Goal: Transaction & Acquisition: Purchase product/service

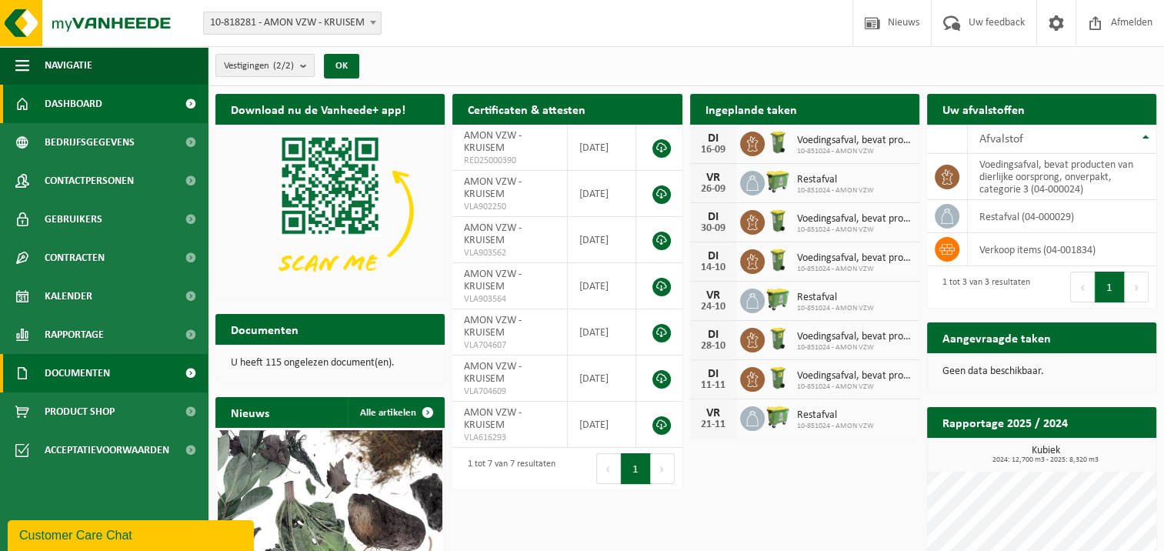
click at [82, 372] on span "Documenten" at bounding box center [77, 373] width 65 height 38
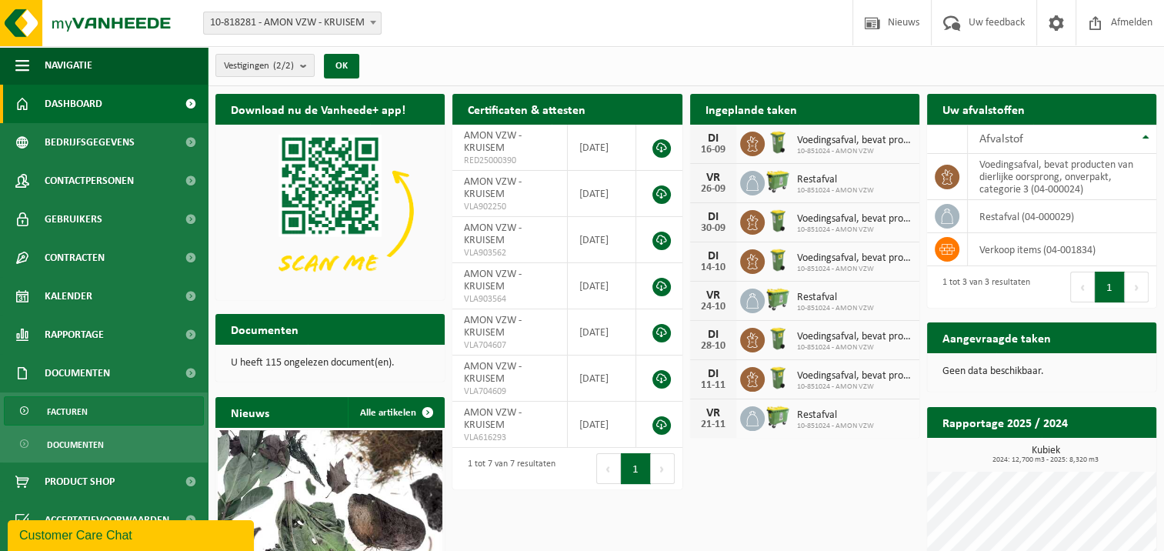
click at [72, 409] on span "Facturen" at bounding box center [67, 411] width 41 height 29
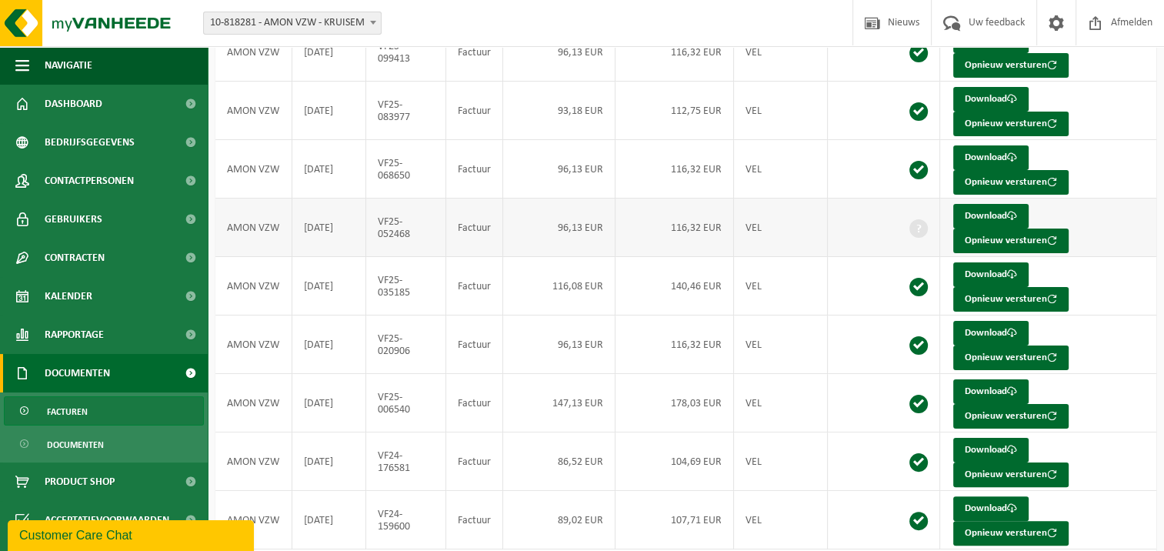
scroll to position [238, 0]
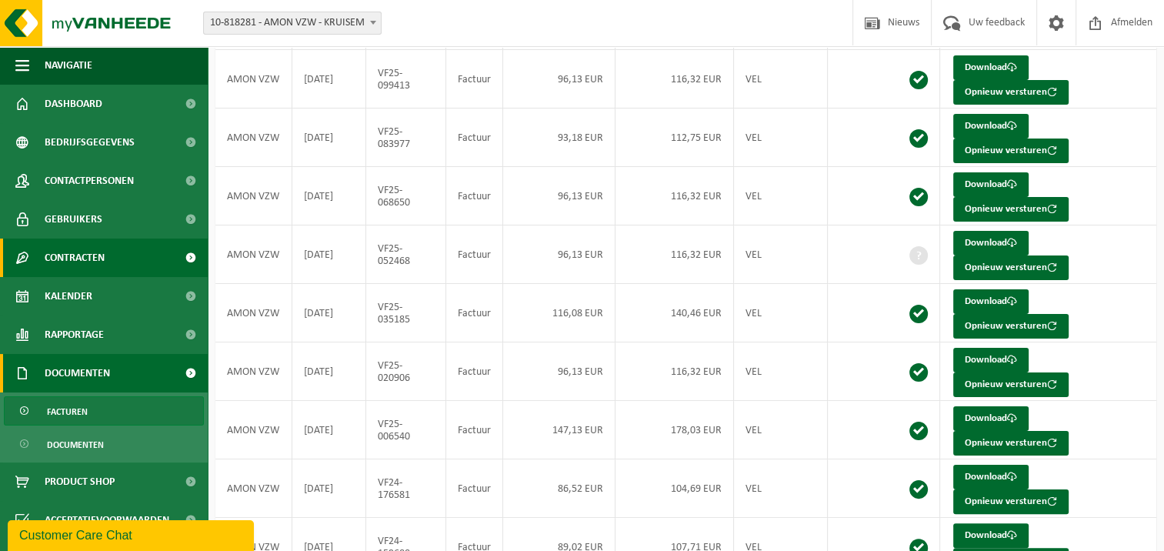
click at [68, 256] on span "Contracten" at bounding box center [75, 258] width 60 height 38
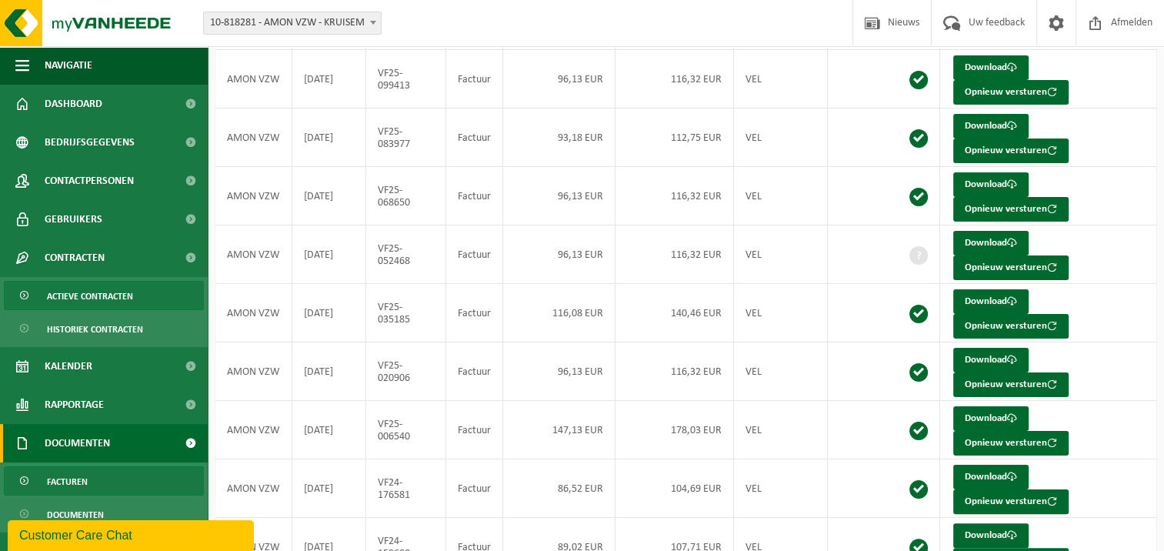
click at [66, 296] on span "Actieve contracten" at bounding box center [90, 296] width 86 height 29
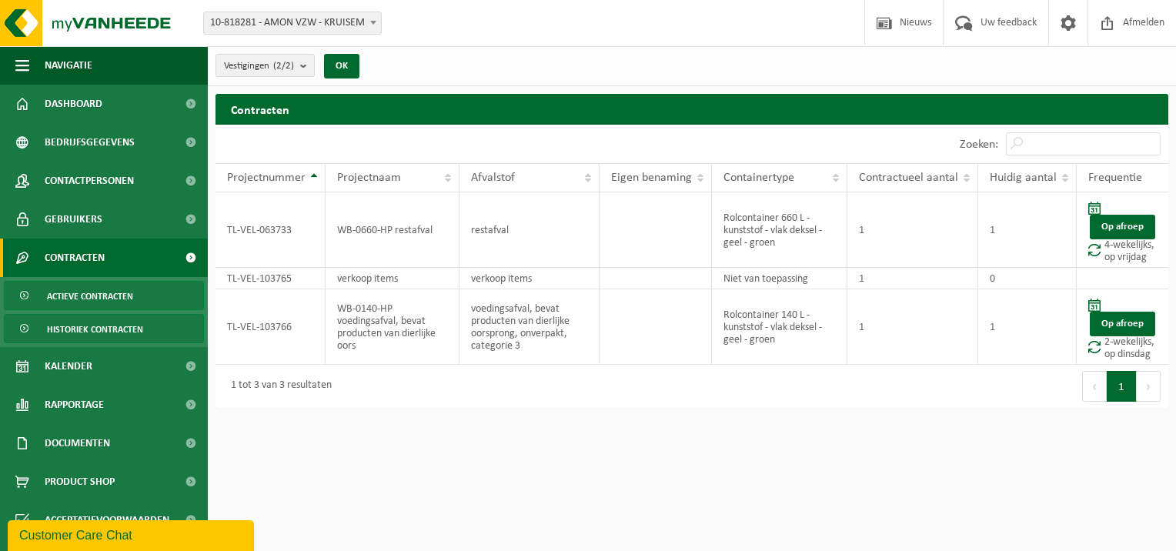
click at [108, 329] on span "Historiek contracten" at bounding box center [95, 329] width 96 height 29
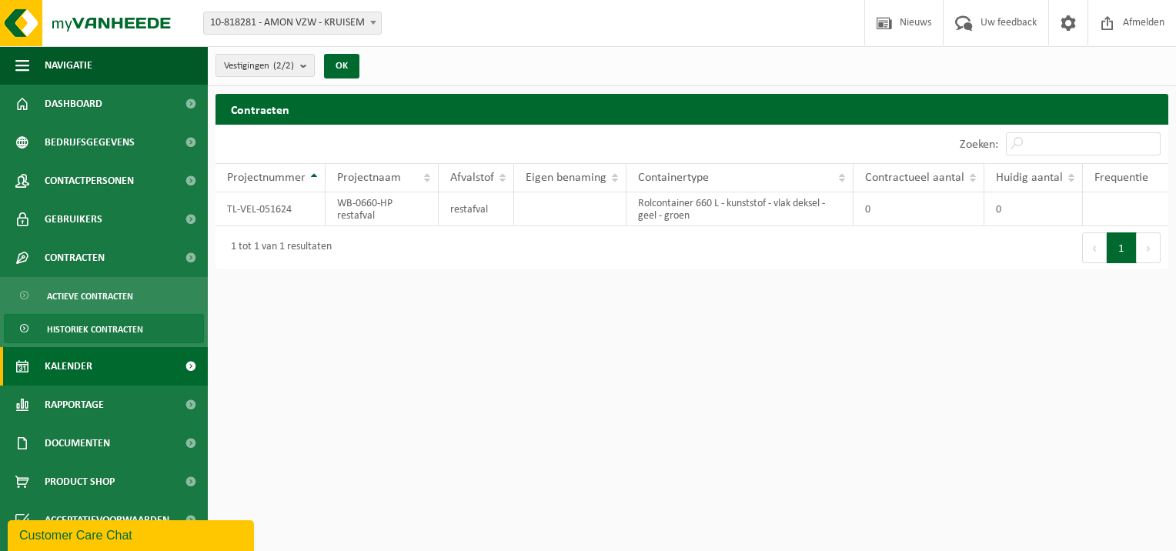
click at [74, 365] on span "Kalender" at bounding box center [69, 366] width 48 height 38
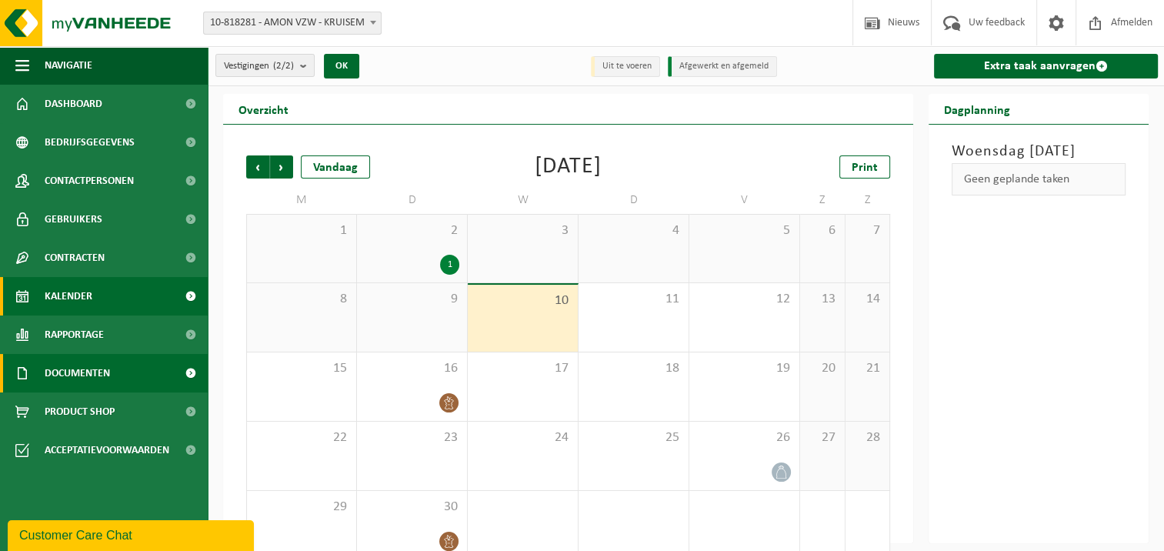
click at [91, 369] on span "Documenten" at bounding box center [77, 373] width 65 height 38
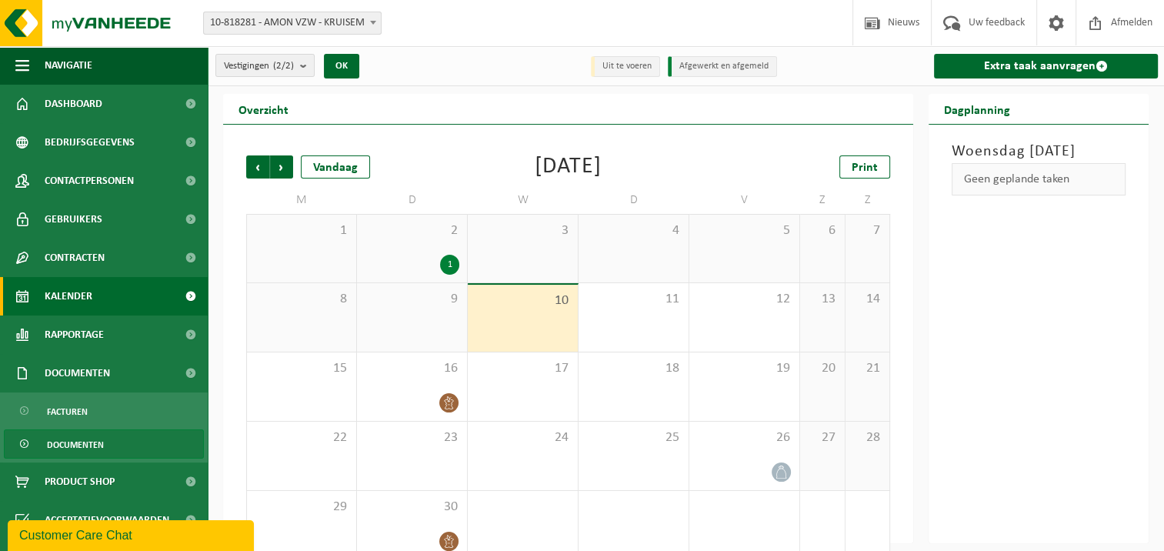
click at [77, 446] on span "Documenten" at bounding box center [75, 444] width 57 height 29
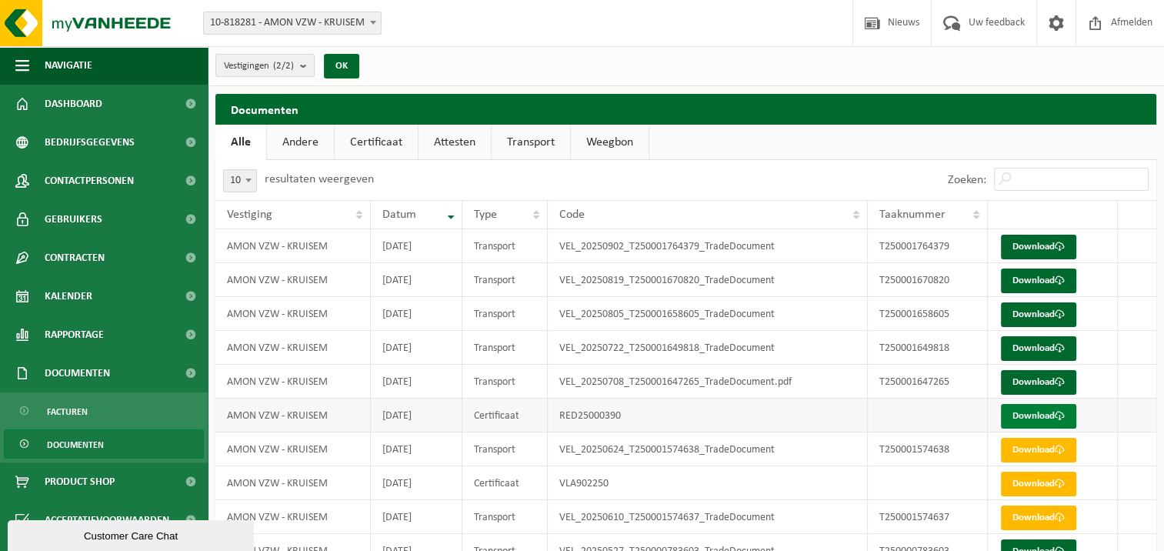
click at [1047, 416] on link "Download" at bounding box center [1038, 416] width 75 height 25
click at [1017, 246] on link "Download" at bounding box center [1038, 247] width 75 height 25
click at [1017, 276] on link "Download" at bounding box center [1038, 281] width 75 height 25
click at [453, 148] on link "Attesten" at bounding box center [455, 142] width 72 height 35
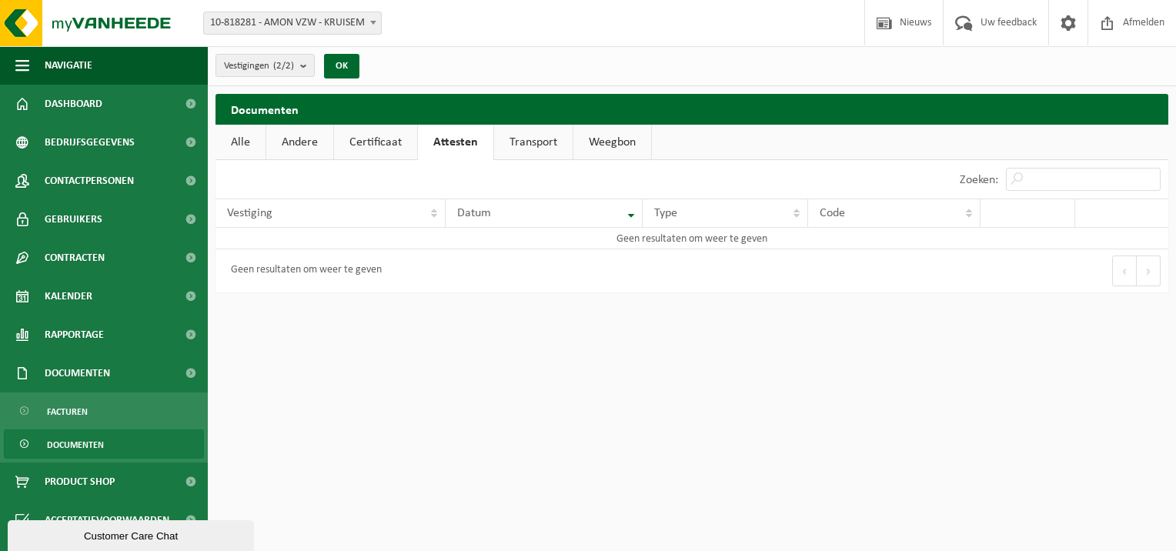
click at [362, 140] on link "Certificaat" at bounding box center [375, 142] width 83 height 35
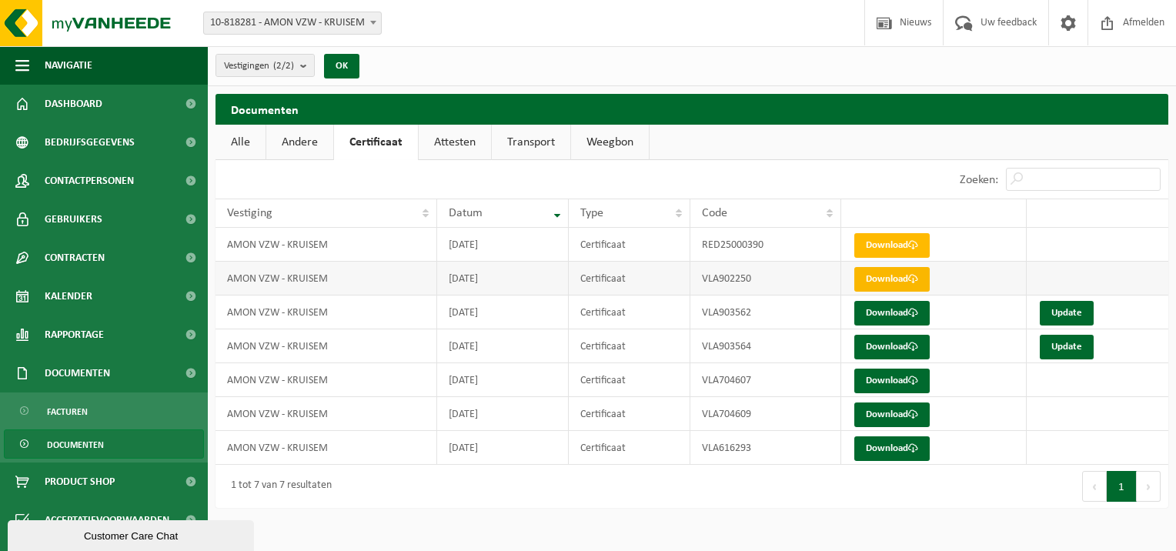
click at [877, 281] on link "Download" at bounding box center [891, 279] width 75 height 25
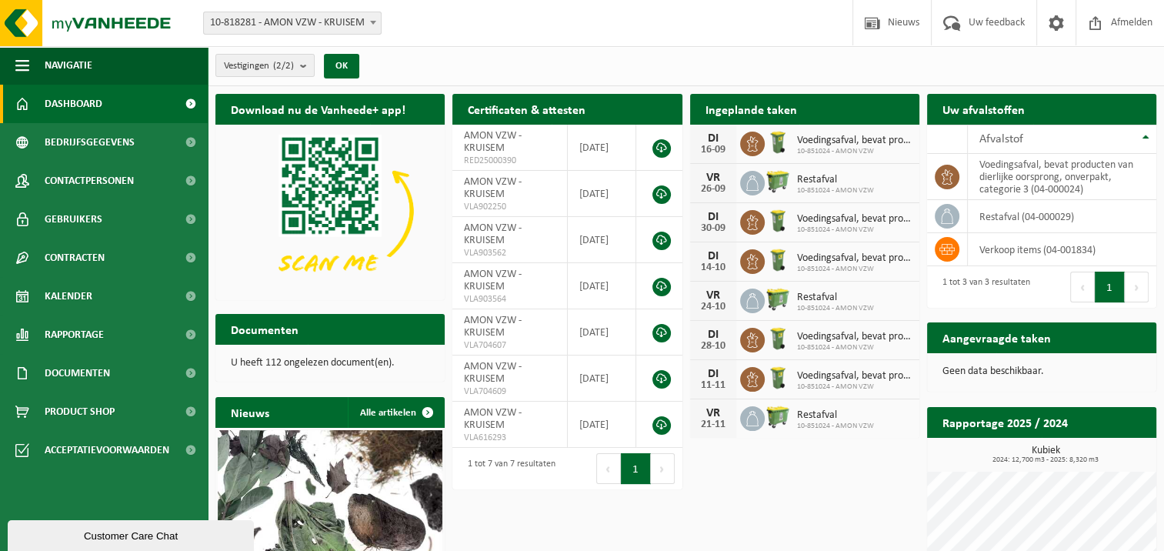
click at [588, 109] on h2 "Certificaten & attesten" at bounding box center [527, 109] width 149 height 30
click at [86, 139] on span "Bedrijfsgegevens" at bounding box center [90, 142] width 90 height 38
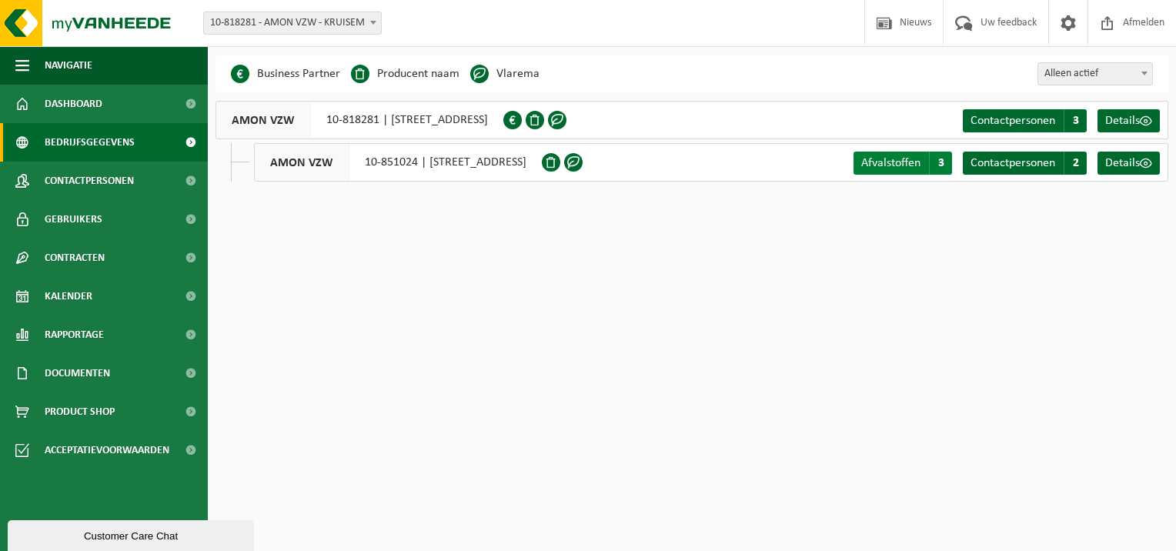
click at [881, 159] on span "Afvalstoffen" at bounding box center [890, 163] width 59 height 12
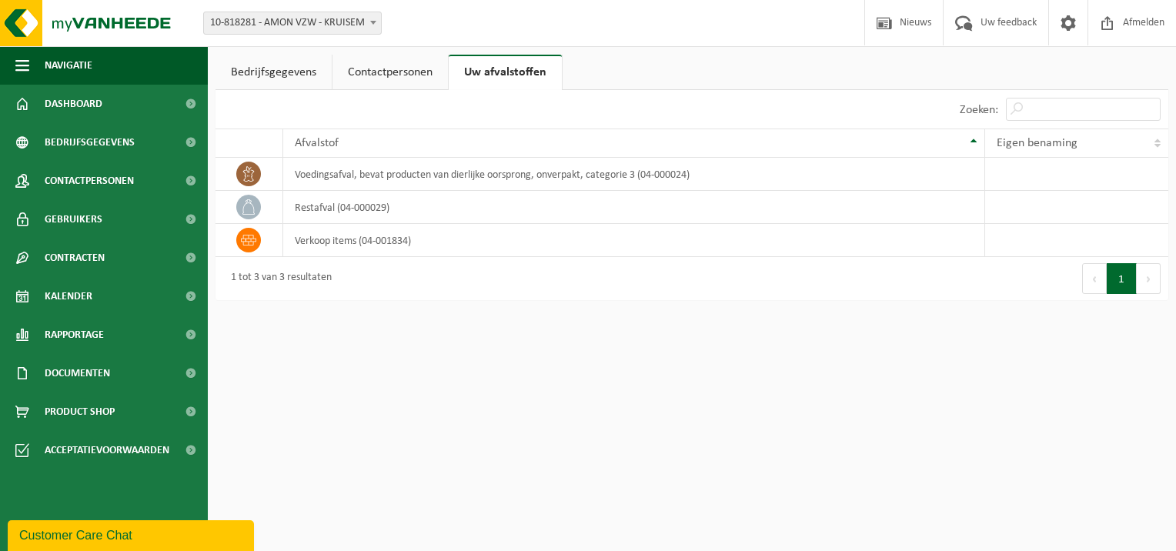
click at [403, 65] on link "Contactpersonen" at bounding box center [389, 72] width 115 height 35
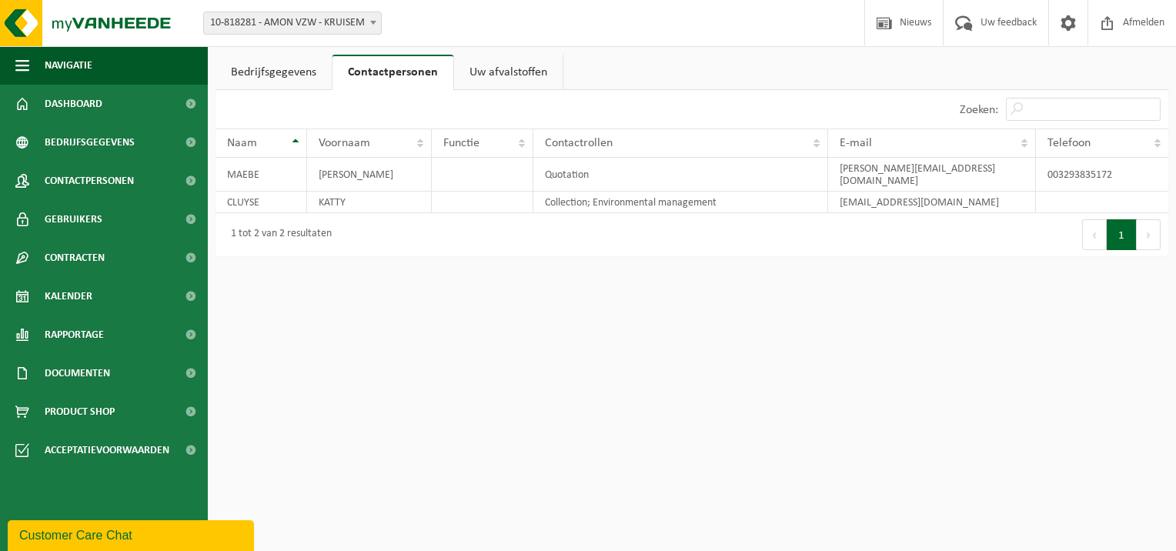
click at [248, 72] on link "Bedrijfsgegevens" at bounding box center [273, 72] width 116 height 35
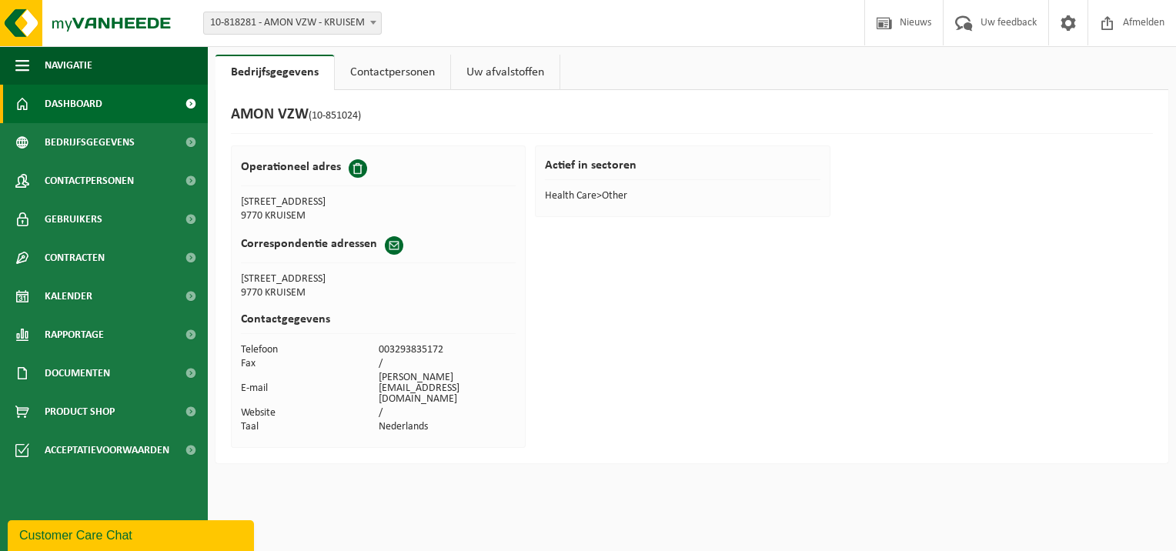
click at [80, 106] on span "Dashboard" at bounding box center [74, 104] width 58 height 38
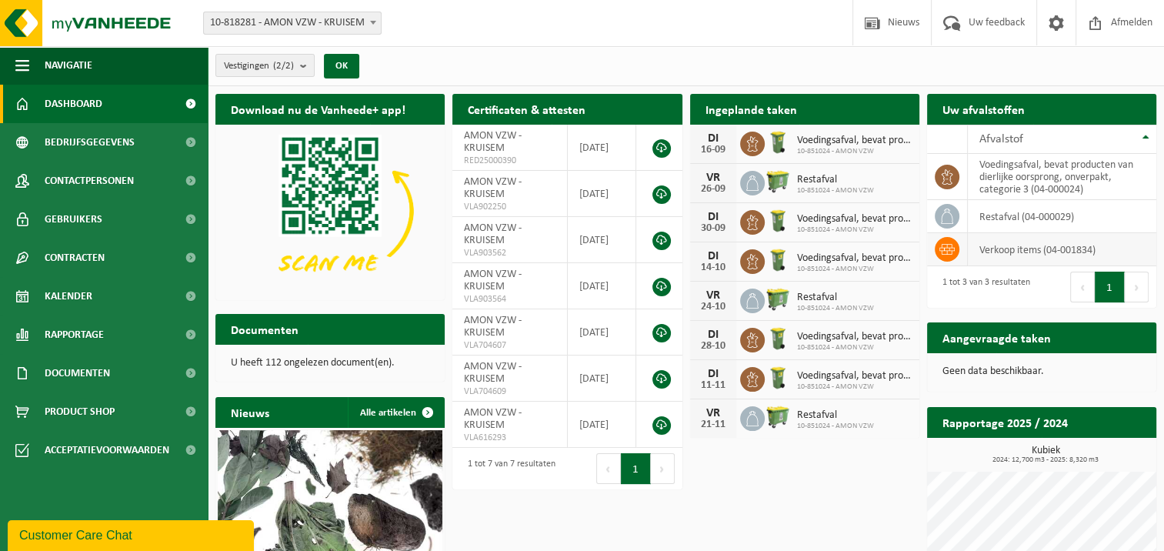
click at [1014, 249] on td "verkoop items (04-001834)" at bounding box center [1062, 249] width 189 height 33
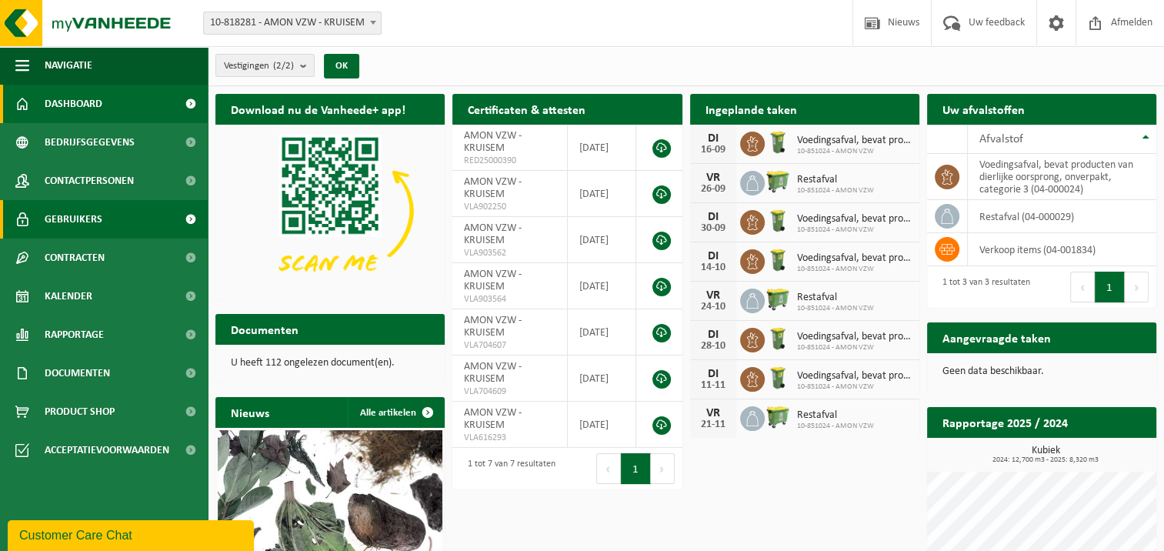
click at [74, 219] on span "Gebruikers" at bounding box center [74, 219] width 58 height 38
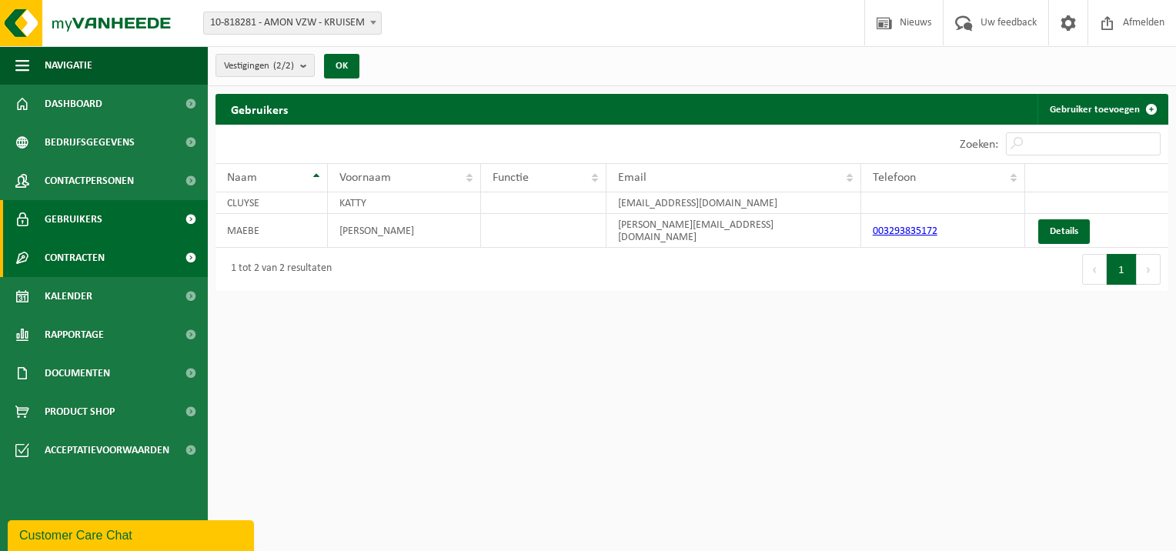
click at [68, 258] on span "Contracten" at bounding box center [75, 258] width 60 height 38
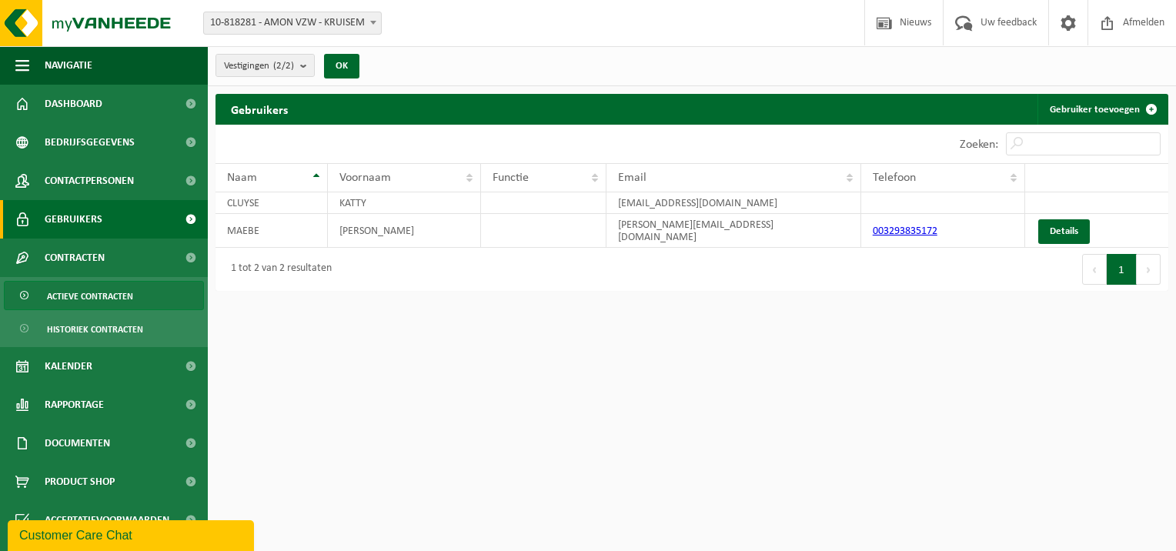
click at [82, 294] on span "Actieve contracten" at bounding box center [90, 296] width 86 height 29
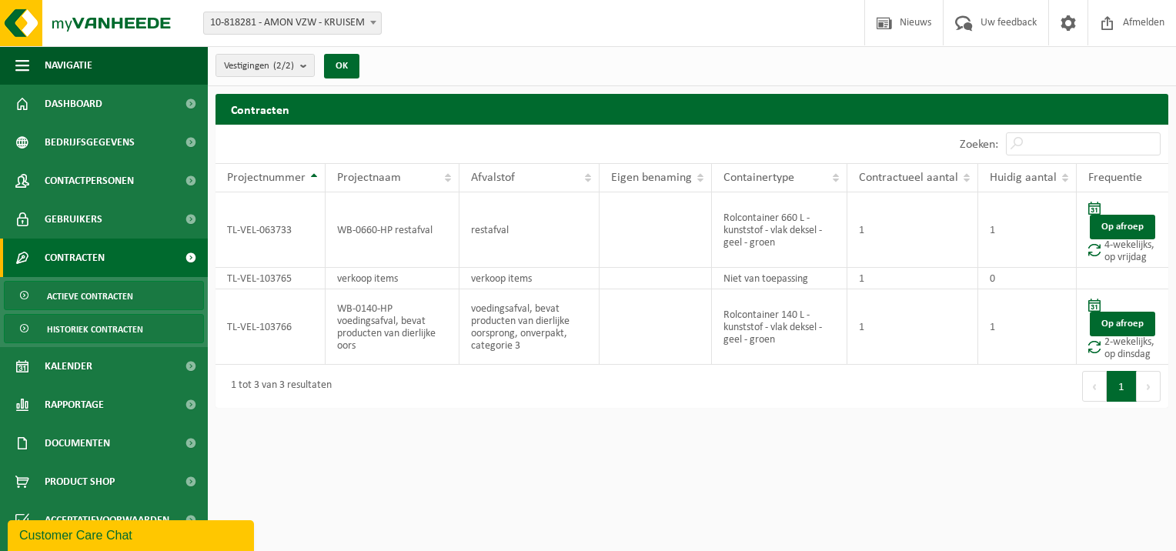
click at [71, 331] on span "Historiek contracten" at bounding box center [95, 329] width 96 height 29
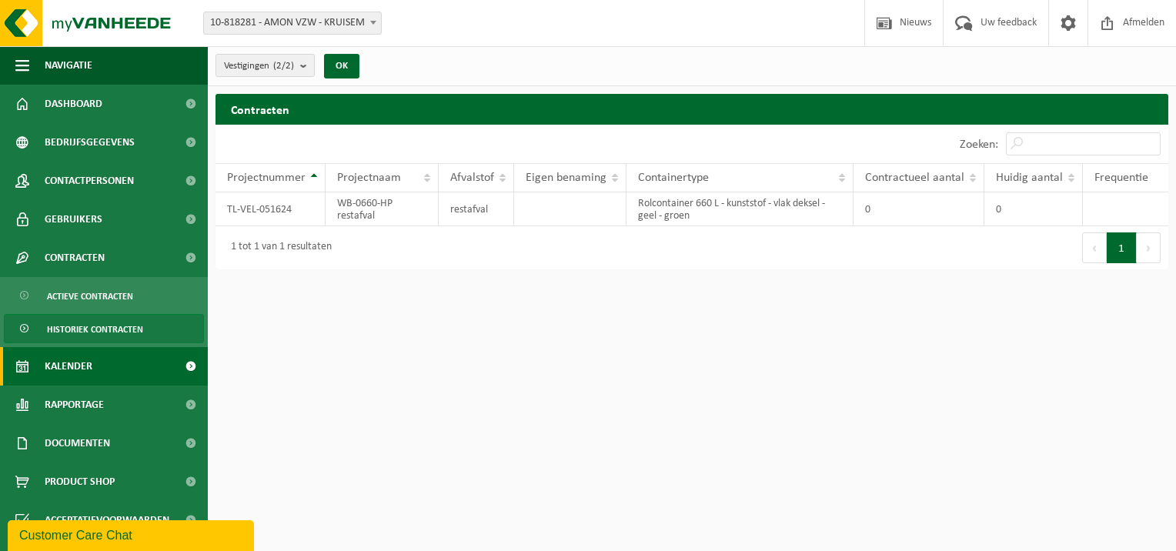
click at [72, 363] on span "Kalender" at bounding box center [69, 366] width 48 height 38
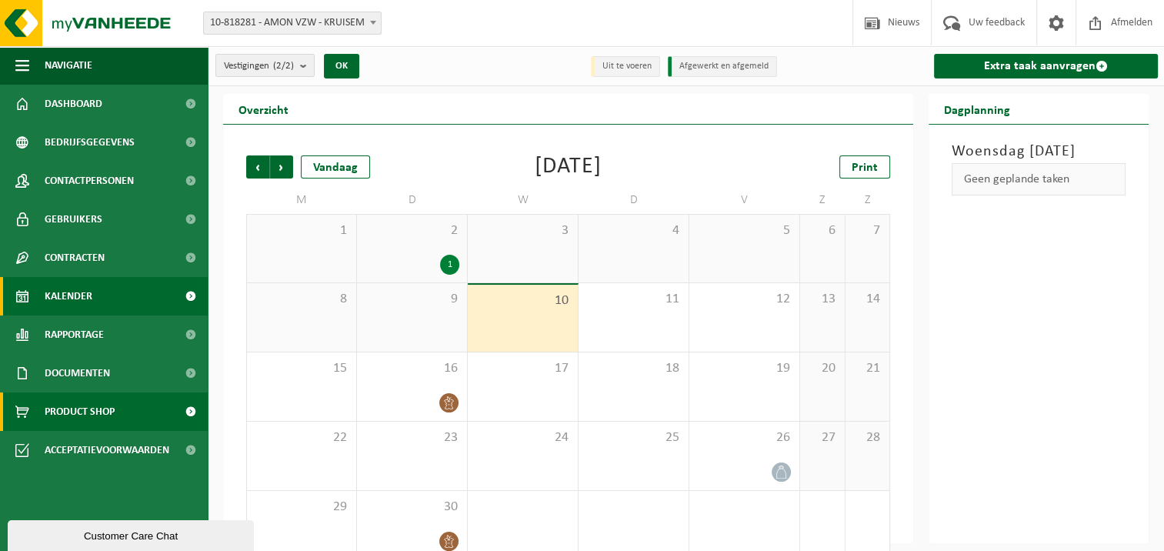
click at [68, 409] on span "Product Shop" at bounding box center [80, 412] width 70 height 38
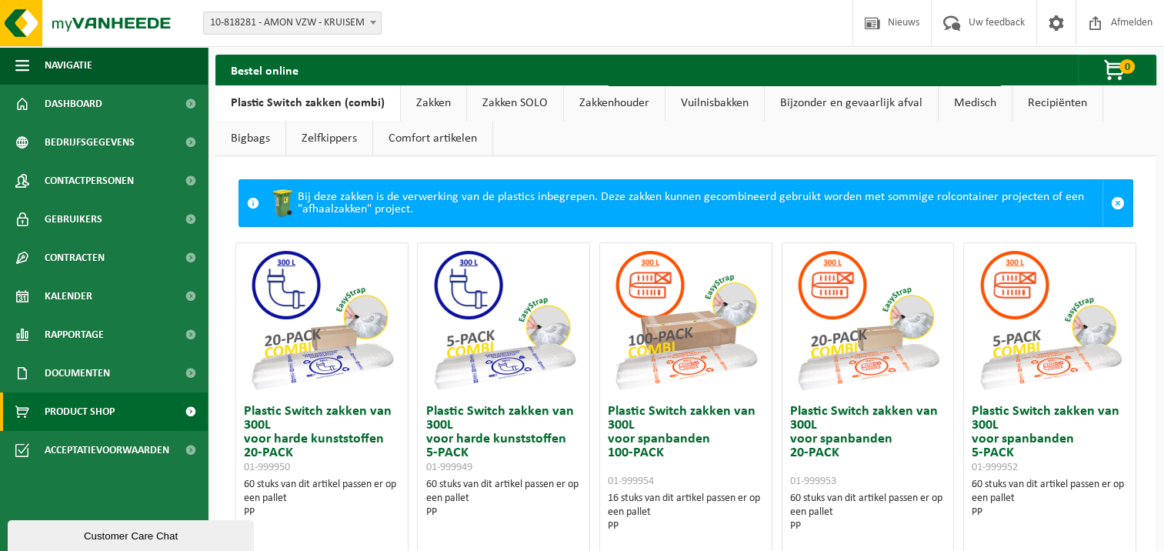
click at [710, 104] on link "Vuilnisbakken" at bounding box center [715, 102] width 99 height 35
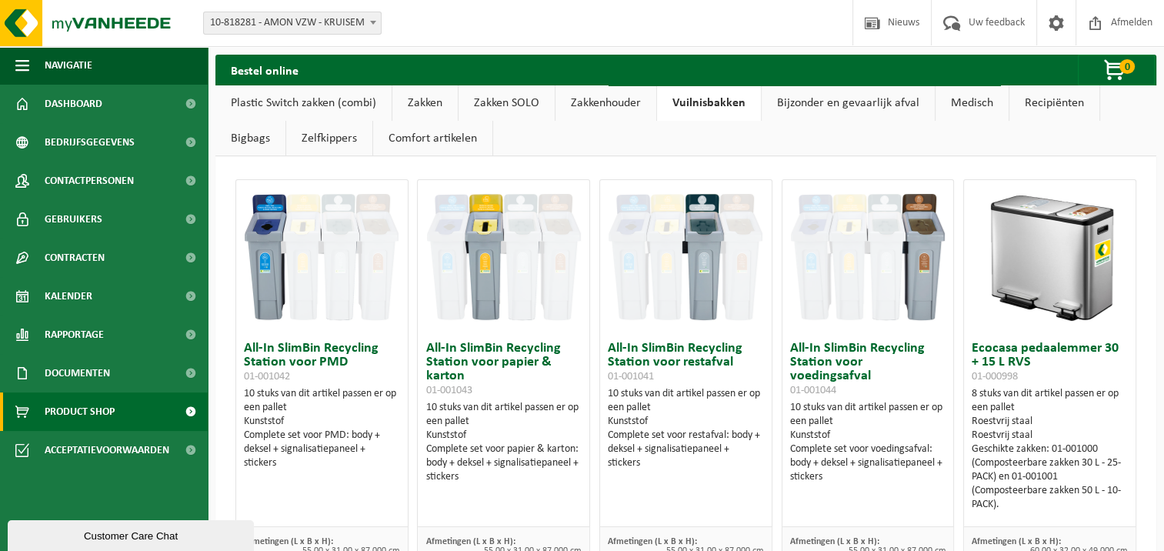
click at [520, 108] on link "Zakken SOLO" at bounding box center [507, 102] width 96 height 35
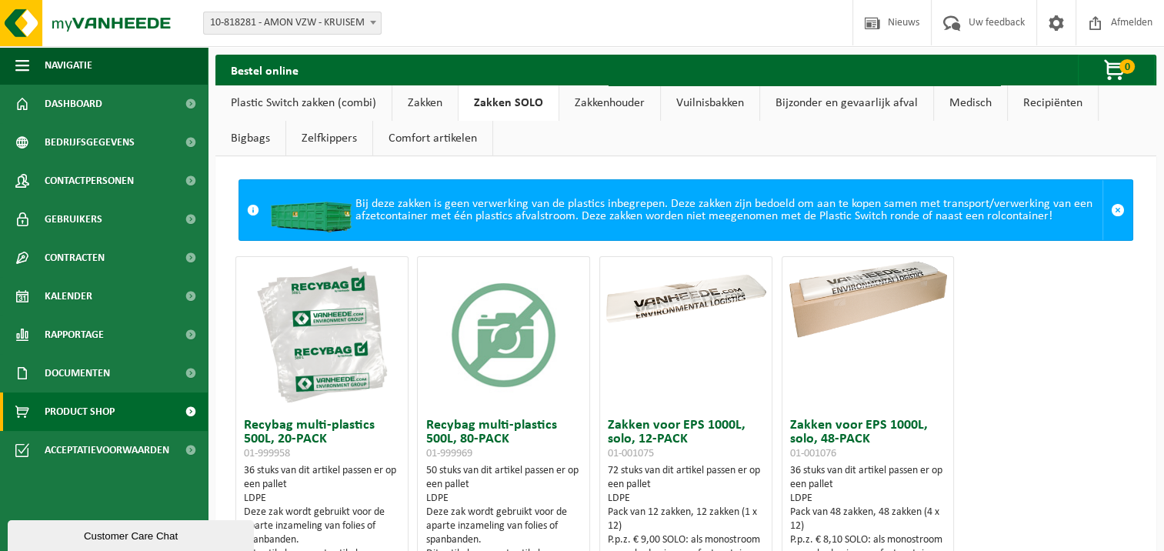
click at [246, 134] on link "Bigbags" at bounding box center [250, 138] width 70 height 35
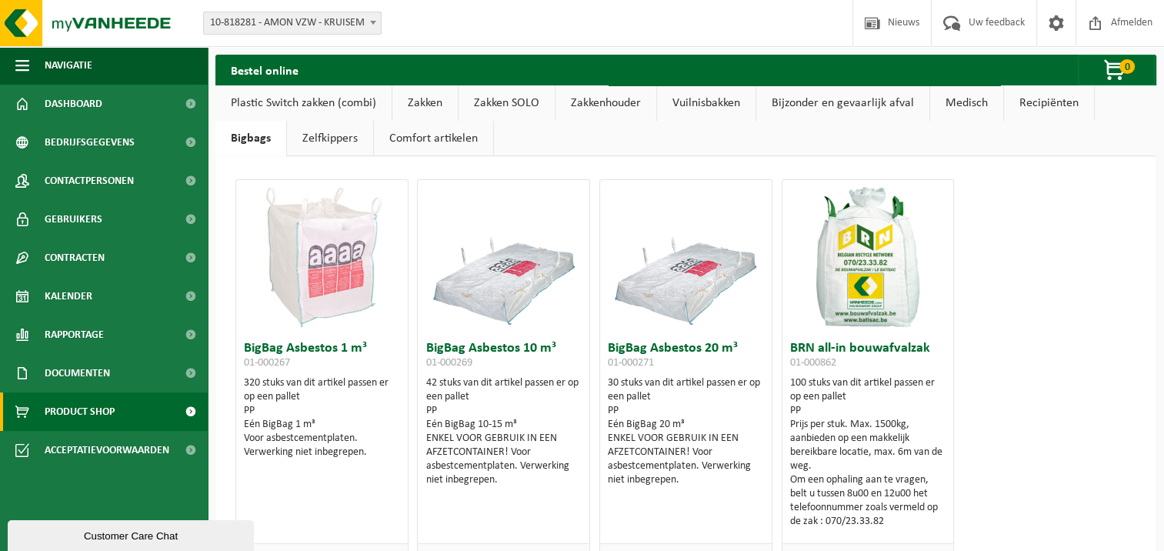
click at [434, 139] on link "Comfort artikelen" at bounding box center [433, 138] width 119 height 35
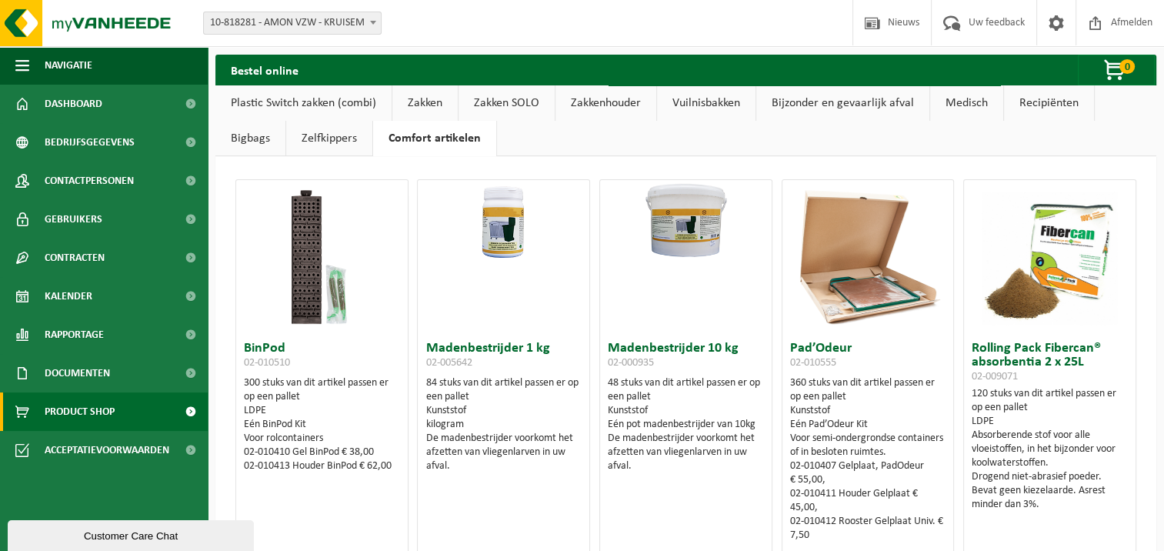
click at [320, 99] on link "Plastic Switch zakken (combi)" at bounding box center [303, 102] width 176 height 35
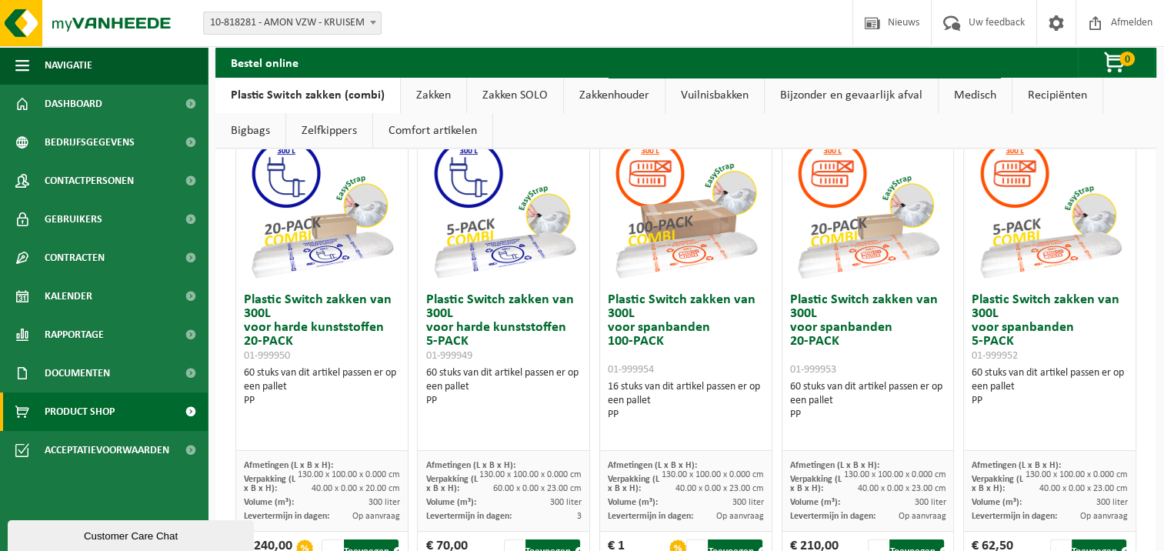
scroll to position [77, 0]
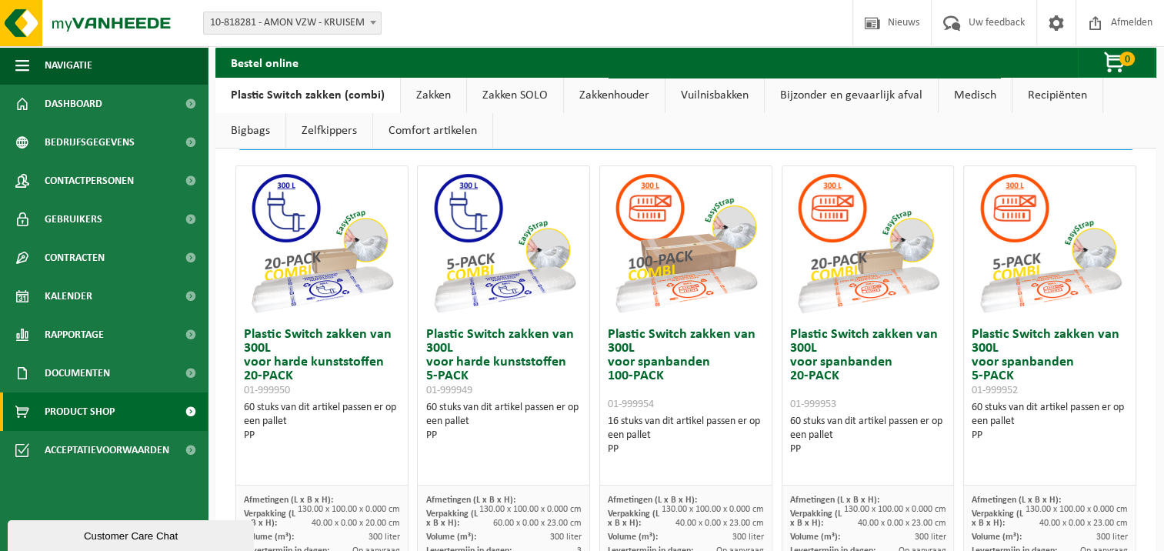
click at [413, 96] on link "Zakken" at bounding box center [433, 95] width 65 height 35
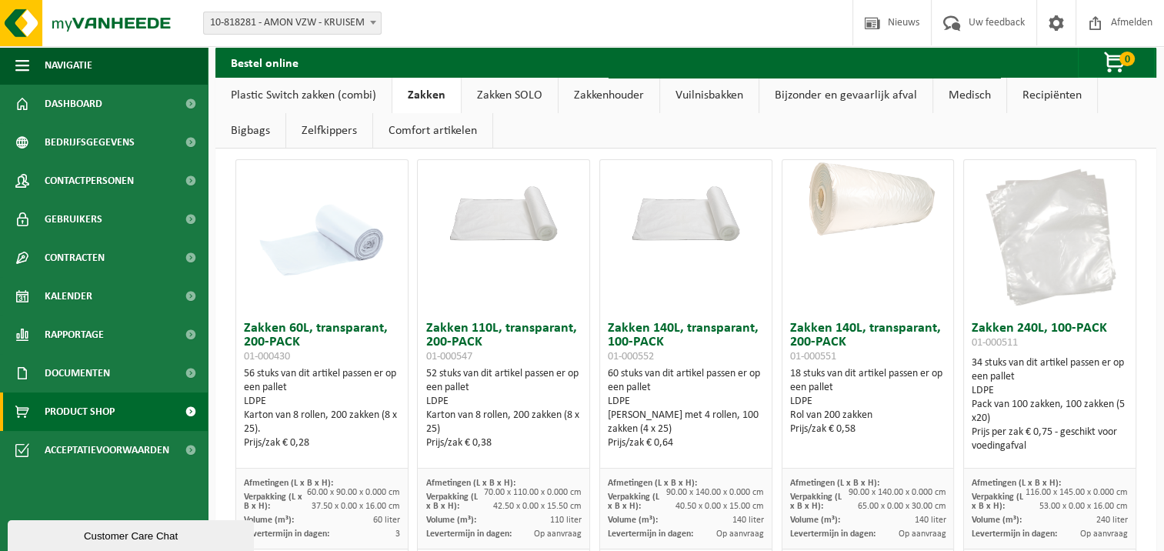
scroll to position [0, 0]
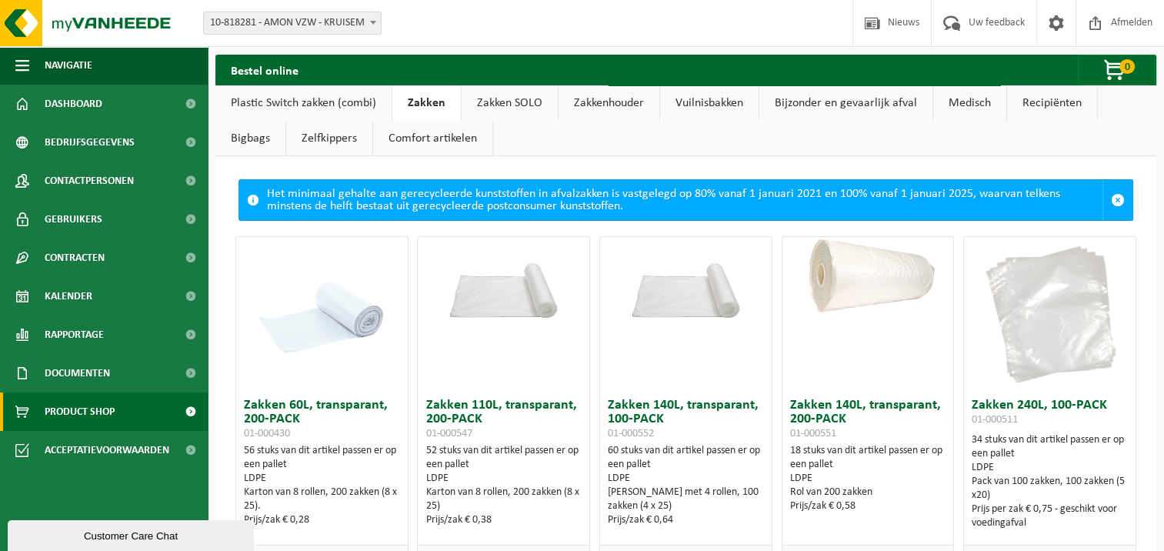
click at [354, 307] on img at bounding box center [322, 314] width 154 height 154
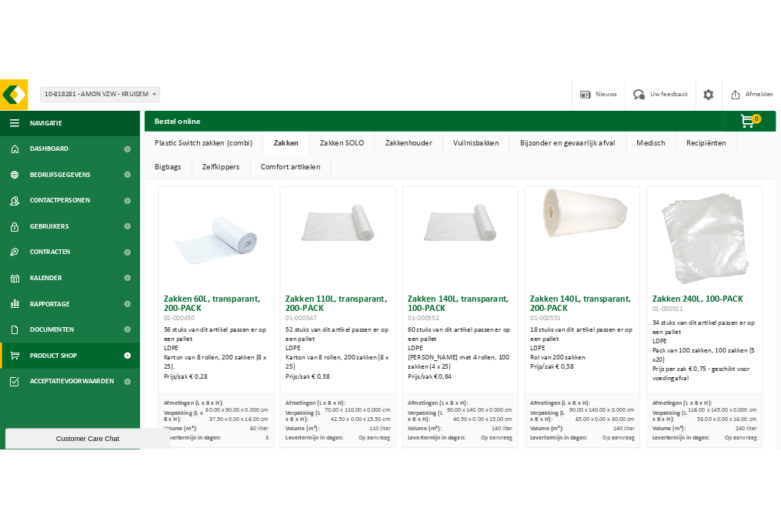
scroll to position [112, 0]
